Goal: Check status: Check status

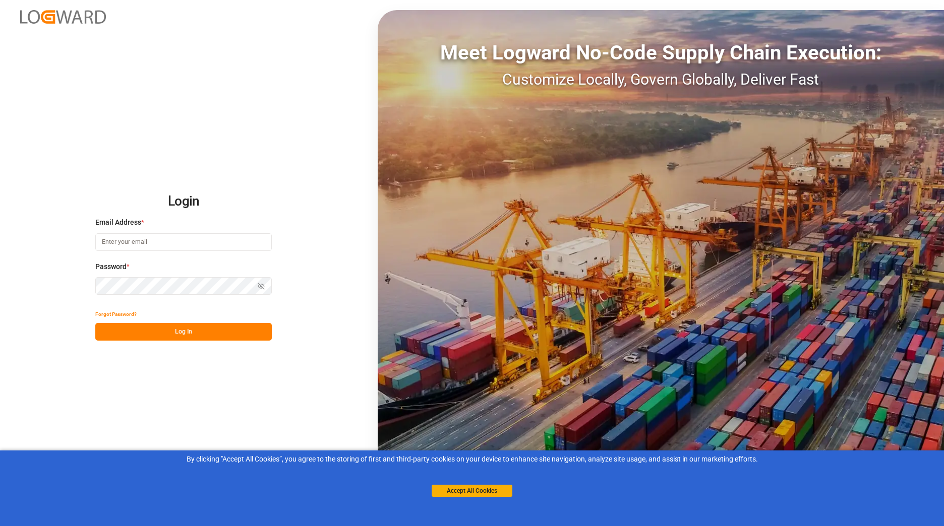
type input "[EMAIL_ADDRESS][DOMAIN_NAME]"
click at [175, 328] on button "Log In" at bounding box center [183, 332] width 176 height 18
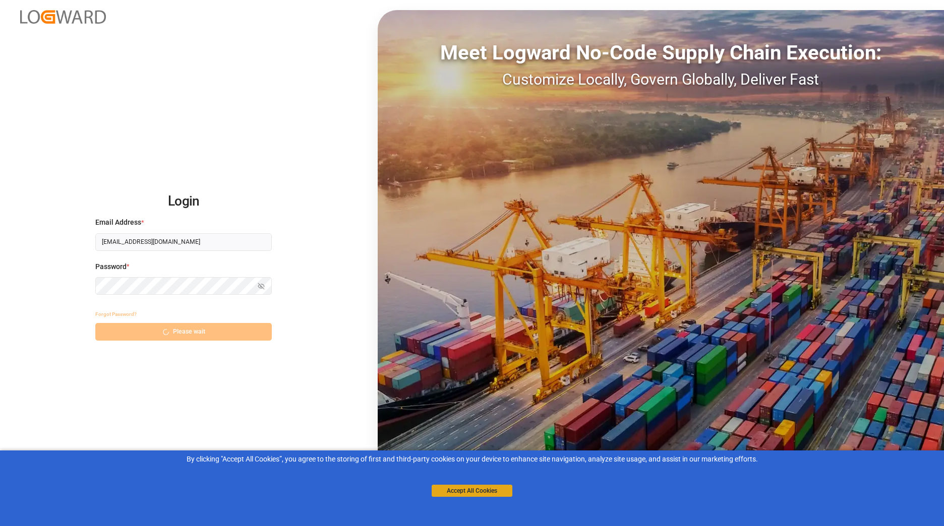
click at [452, 488] on button "Accept All Cookies" at bounding box center [471, 491] width 81 height 12
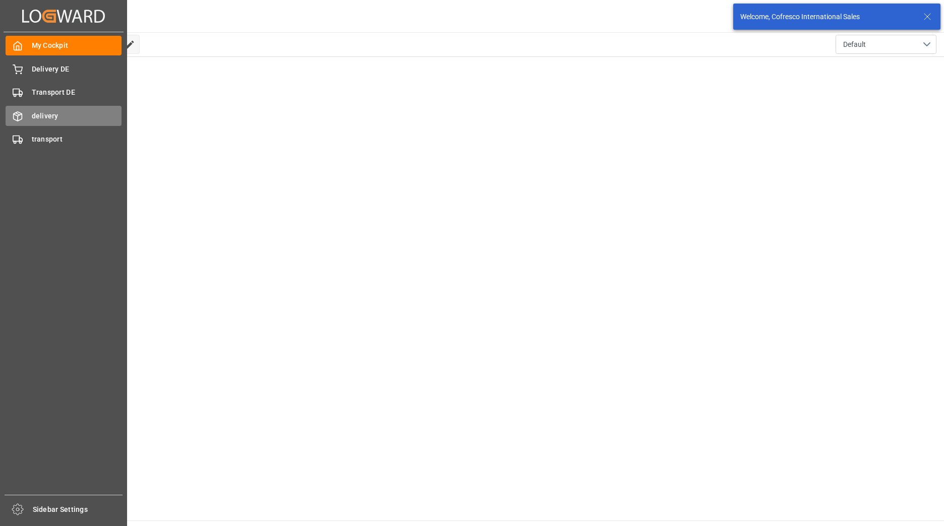
click at [33, 113] on span "delivery" at bounding box center [77, 116] width 90 height 11
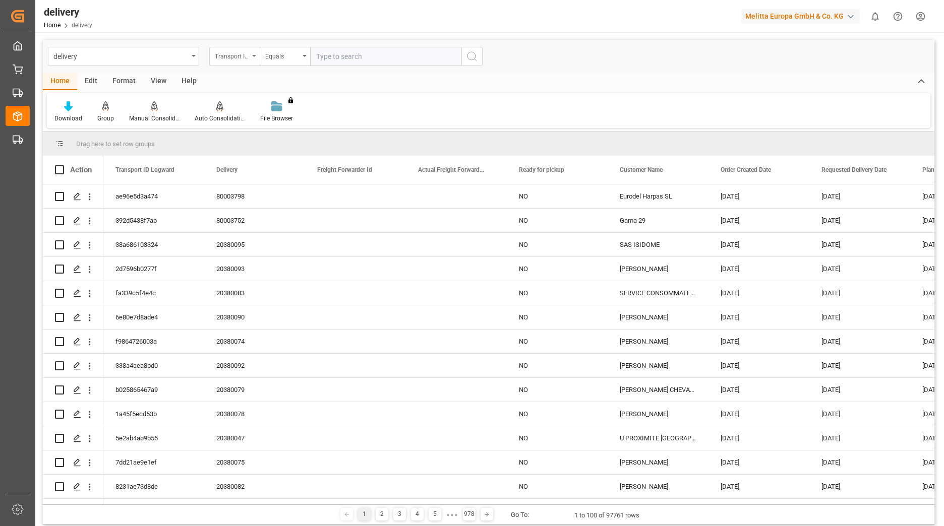
click at [250, 59] on div "Transport ID Logward" at bounding box center [234, 56] width 50 height 19
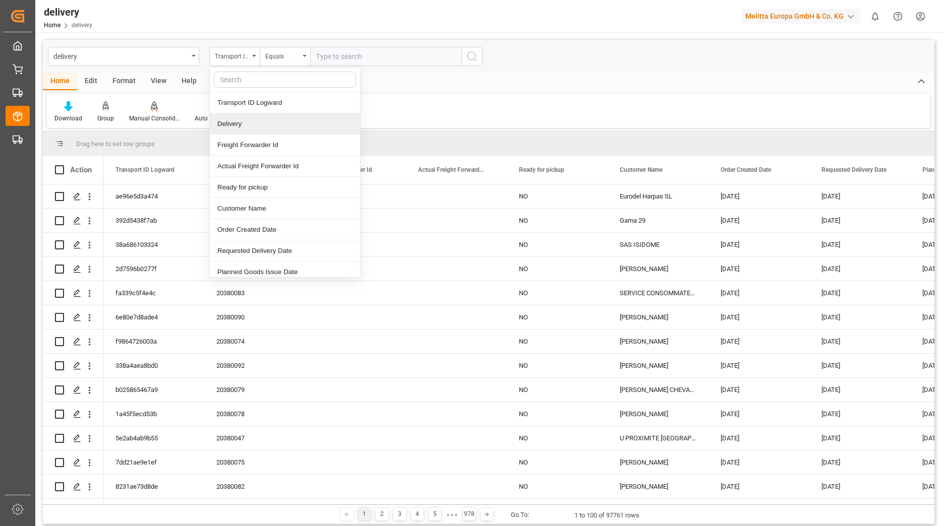
click at [240, 129] on div "Delivery" at bounding box center [285, 123] width 150 height 21
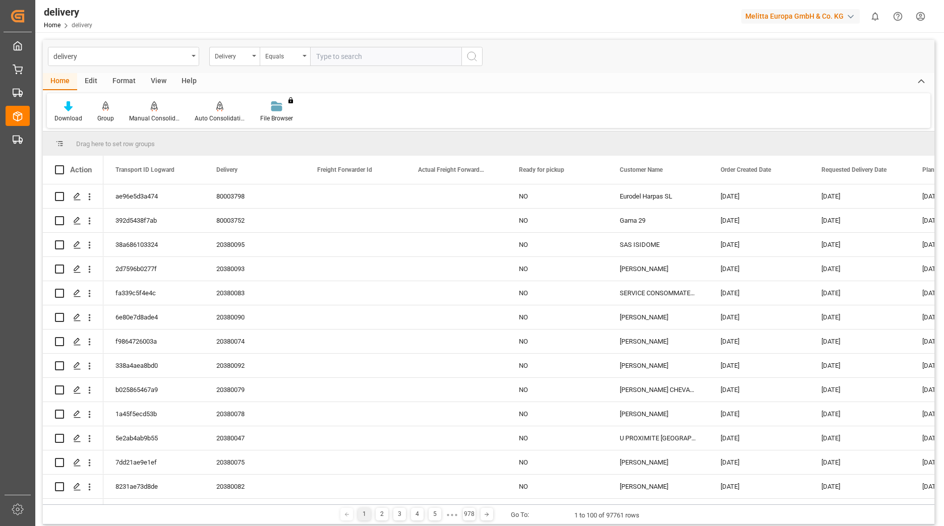
click at [351, 64] on input "text" at bounding box center [385, 56] width 151 height 19
type input "80003815"
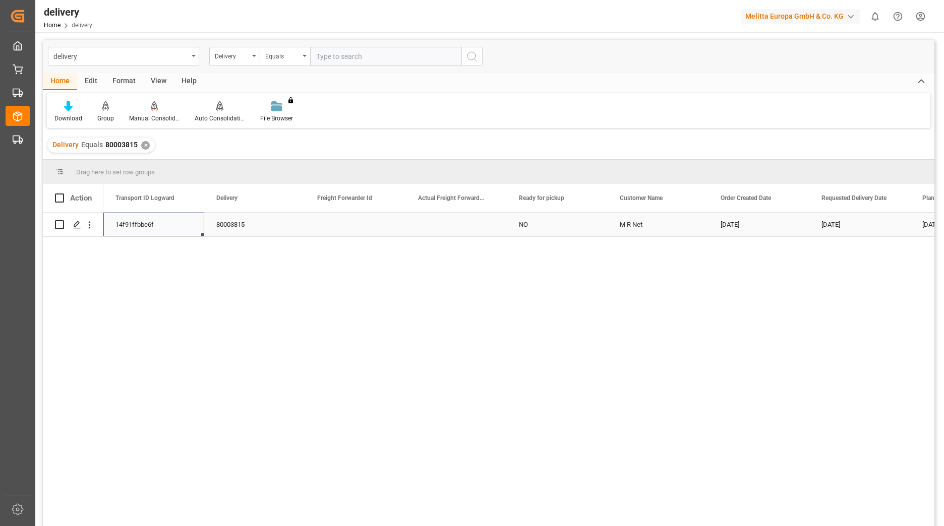
drag, startPoint x: 163, startPoint y: 224, endPoint x: 119, endPoint y: 219, distance: 43.6
click at [119, 219] on div "14f91ffbbe6f" at bounding box center [153, 225] width 101 height 24
drag, startPoint x: 117, startPoint y: 223, endPoint x: 154, endPoint y: 226, distance: 37.5
click at [154, 226] on div "14f91ffbbe6f" at bounding box center [153, 225] width 101 height 24
drag, startPoint x: 151, startPoint y: 226, endPoint x: 114, endPoint y: 224, distance: 36.9
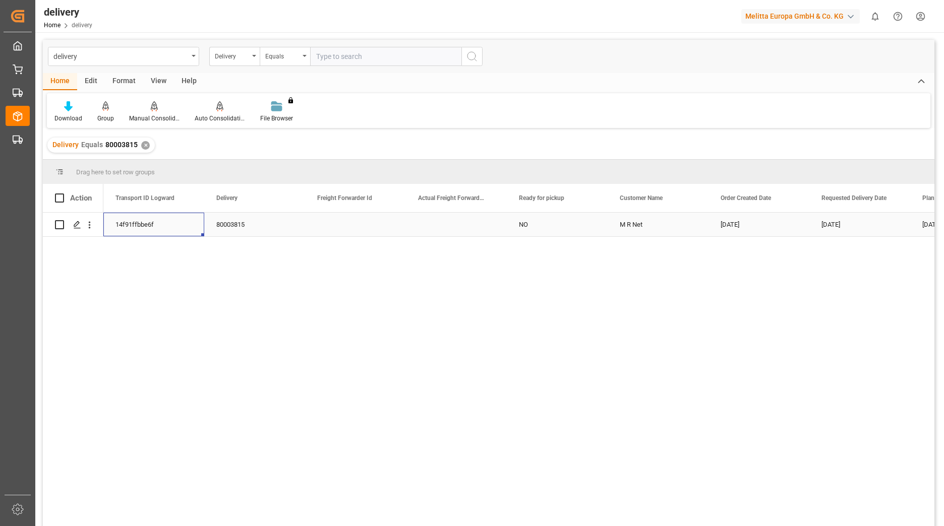
click at [106, 224] on div "14f91ffbbe6f" at bounding box center [153, 225] width 101 height 24
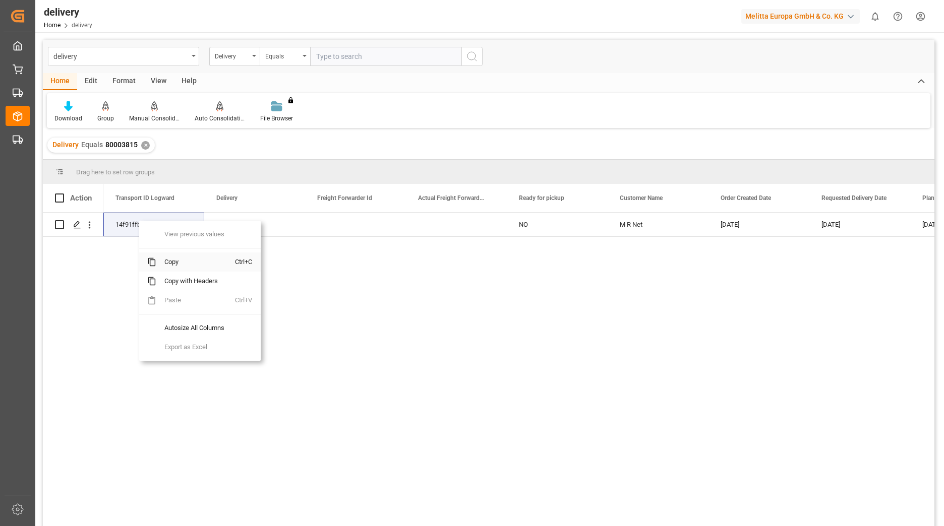
click at [159, 264] on span "Copy" at bounding box center [195, 262] width 79 height 19
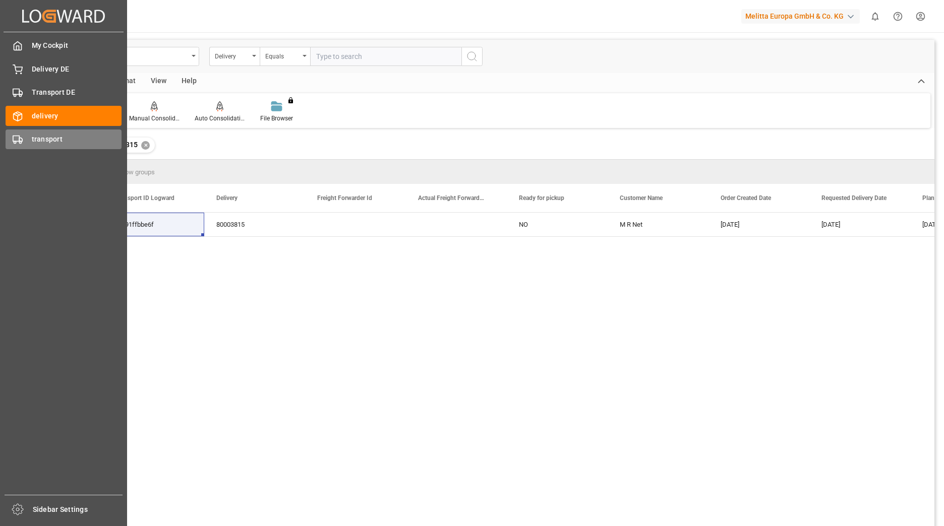
click at [21, 135] on icon at bounding box center [18, 140] width 10 height 10
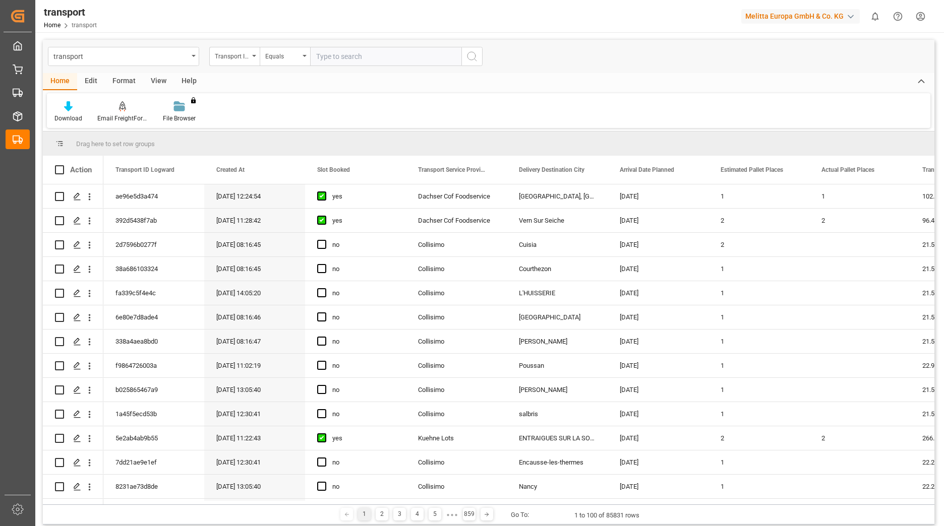
click at [345, 51] on input "text" at bounding box center [385, 56] width 151 height 19
paste input "14f91ffbbe6f"
type input "14f91ffbbe6f"
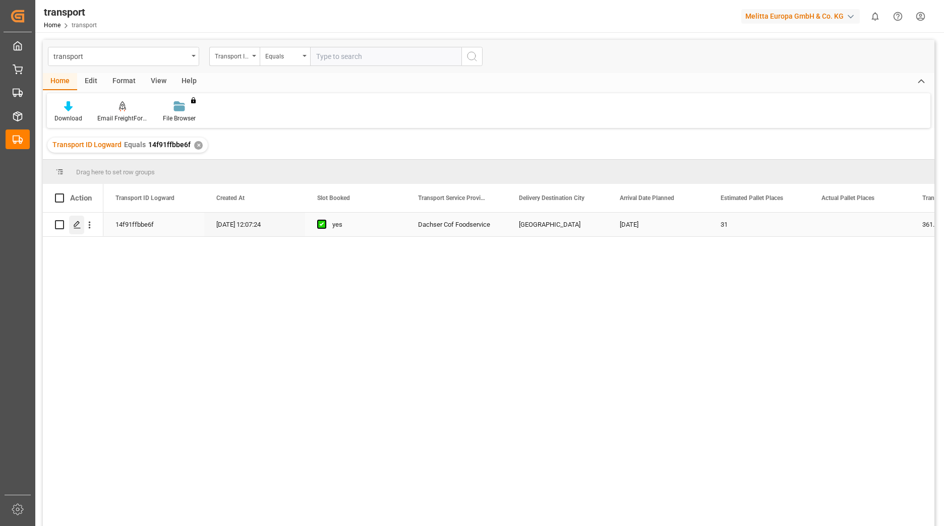
click at [79, 220] on div "Press SPACE to select this row." at bounding box center [76, 225] width 15 height 19
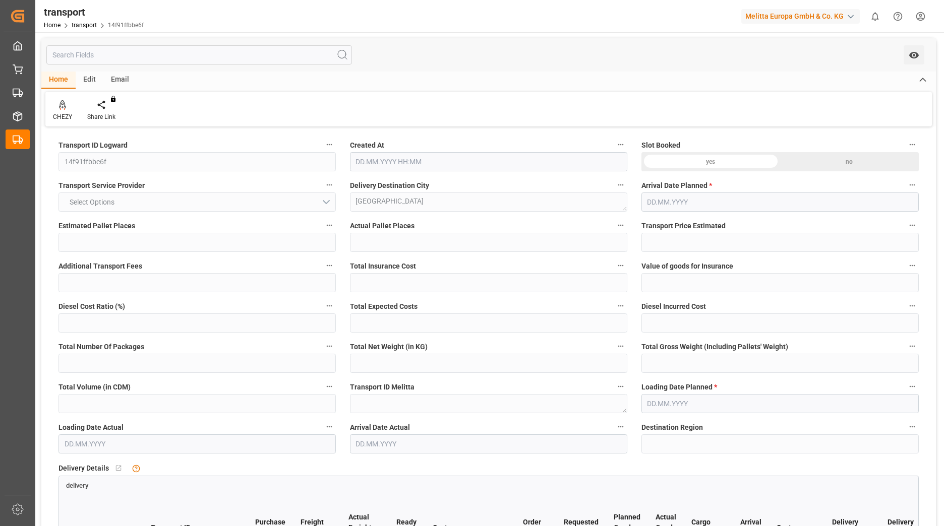
type input "31"
type input "361.07"
type input "0"
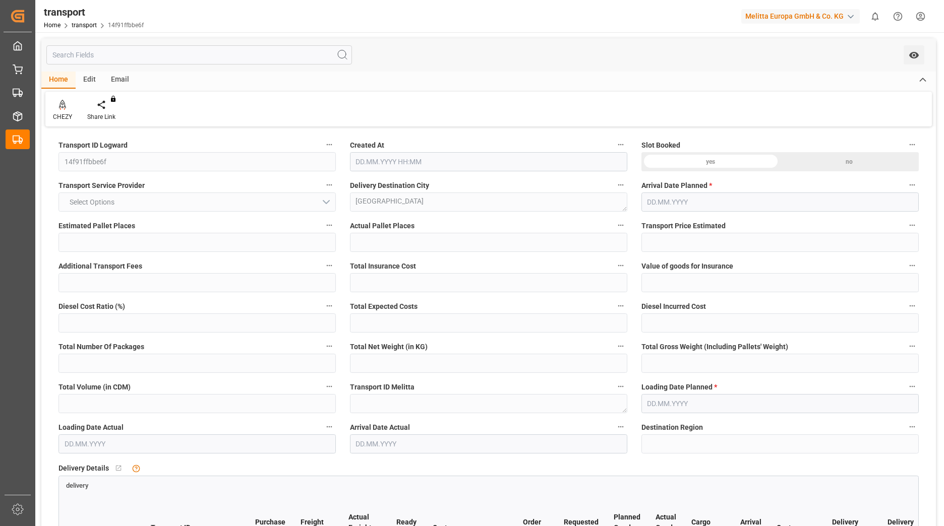
type input "354.7152"
type input "-6.3548"
type input "0"
type input "7009.056"
type input "9041.746"
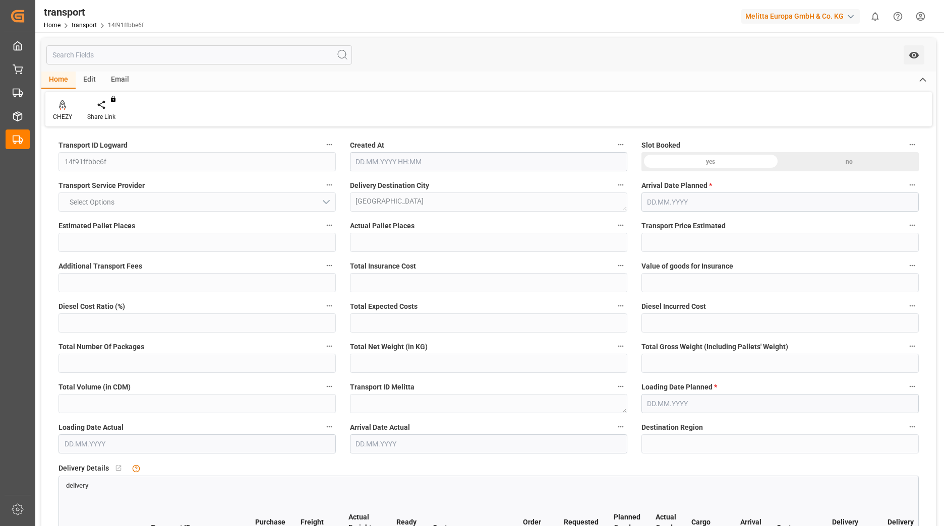
type input "24745.008"
type input "95"
type input "30"
type input "2"
type input "31"
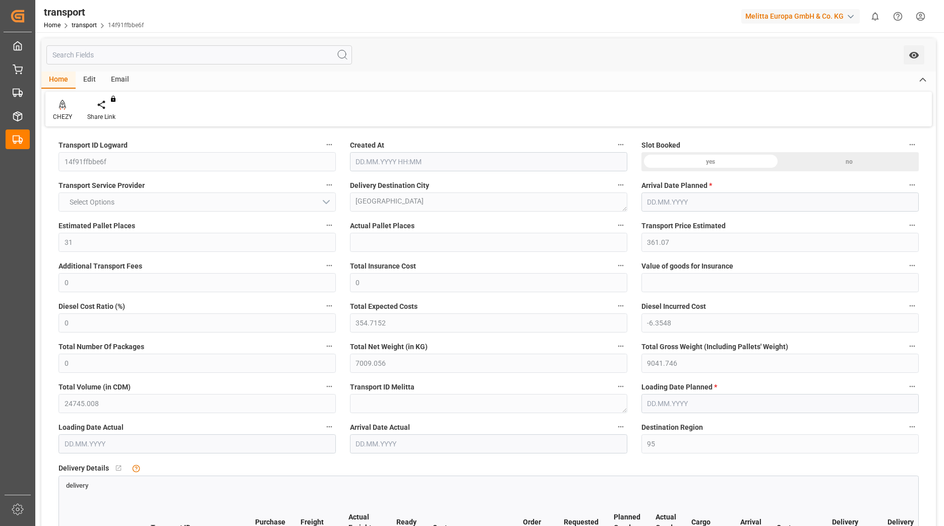
type input "101"
type input "8270.64"
type input "0"
type input "4710.8598"
type input "0"
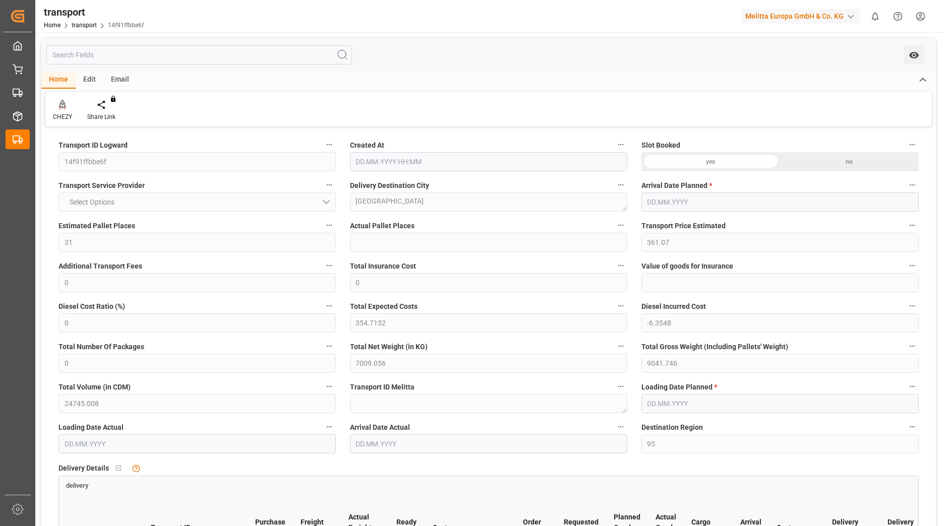
type input "0"
type input "21"
type input "35"
type input "[DATE] 12:07"
type input "[DATE]"
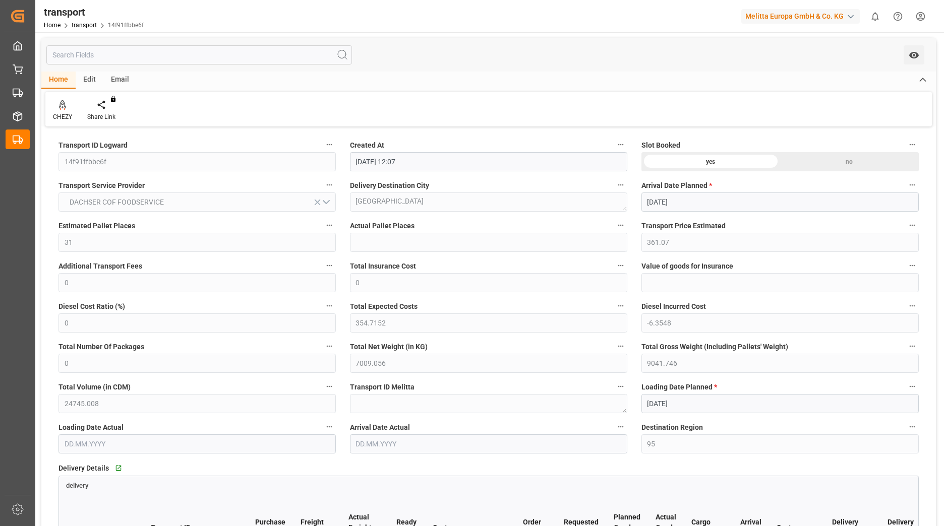
type input "[DATE]"
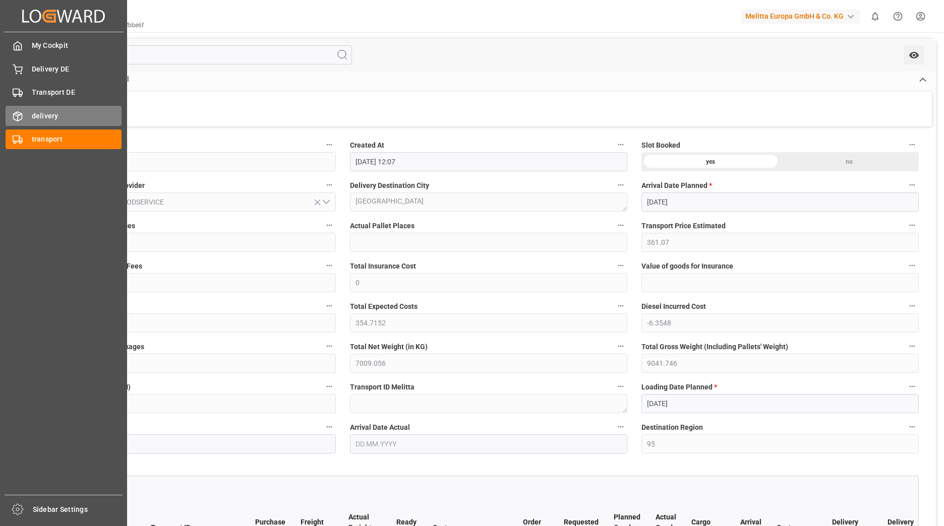
click at [14, 117] on icon at bounding box center [18, 116] width 9 height 9
